Goal: Information Seeking & Learning: Learn about a topic

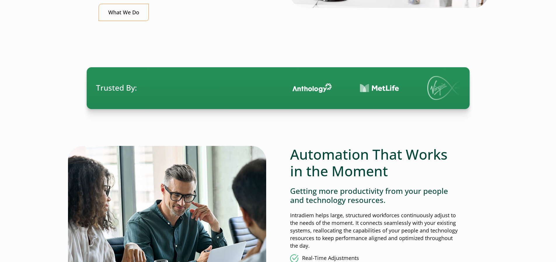
click at [248, 159] on img at bounding box center [167, 226] width 198 height 160
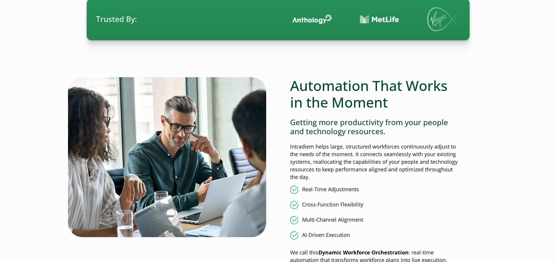
scroll to position [380, 0]
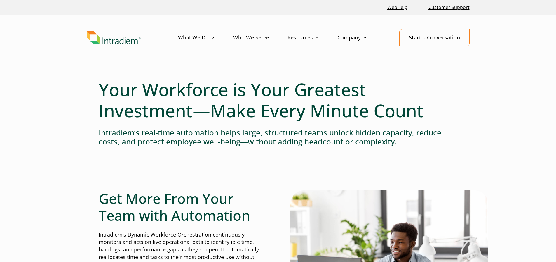
click at [275, 99] on h1 "Your Workforce is Your Greatest Investment—Make Every Minute Count" at bounding box center [278, 100] width 359 height 42
click at [136, 117] on h1 "Your Workforce is Your Greatest Investment—Make Every Minute Count" at bounding box center [278, 100] width 359 height 42
click at [190, 47] on link "Platform" at bounding box center [187, 49] width 19 height 6
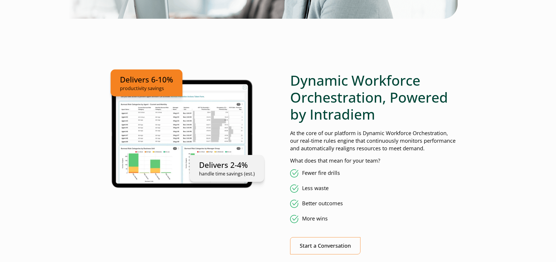
scroll to position [292, 0]
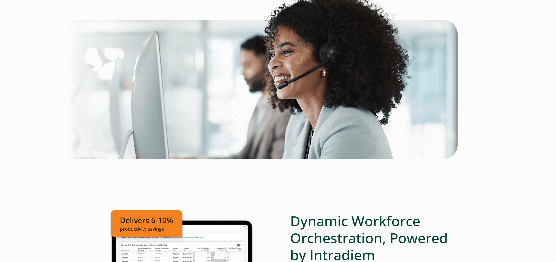
scroll to position [0, 0]
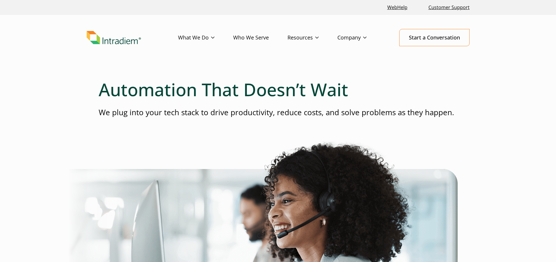
click at [250, 38] on link "Who We Serve" at bounding box center [260, 37] width 54 height 17
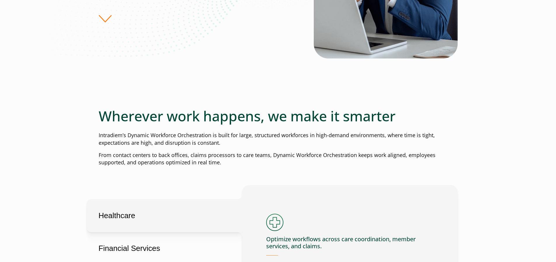
scroll to position [175, 0]
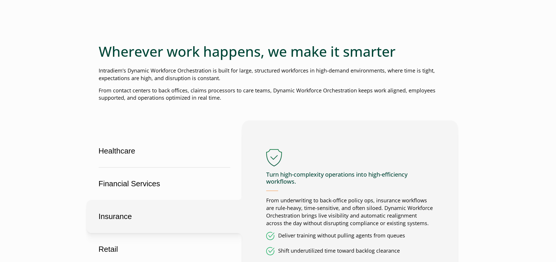
scroll to position [0, 0]
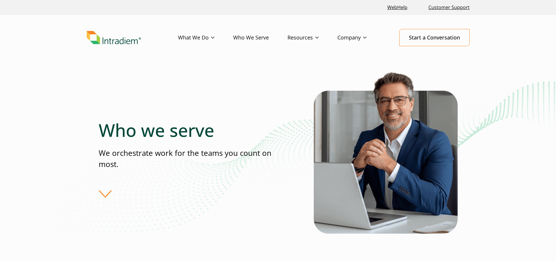
click at [121, 39] on img "Link to homepage of Intradiem" at bounding box center [114, 37] width 54 height 13
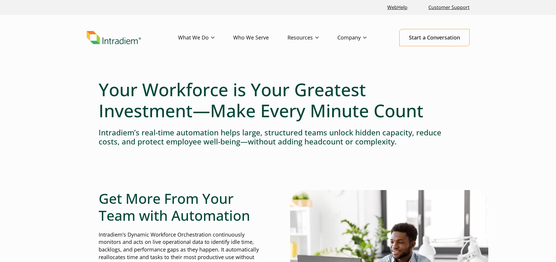
click at [355, 121] on h1 "Your Workforce is Your Greatest Investment—Make Every Minute Count" at bounding box center [278, 100] width 359 height 42
click at [191, 48] on link "Platform" at bounding box center [187, 49] width 19 height 6
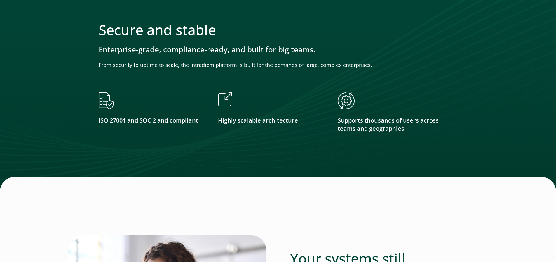
scroll to position [1022, 0]
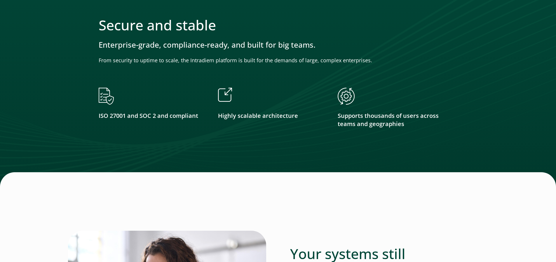
click at [198, 43] on h3 "Enterprise-grade, compliance-ready, and built for big teams." at bounding box center [278, 44] width 359 height 9
